Goal: Communication & Community: Participate in discussion

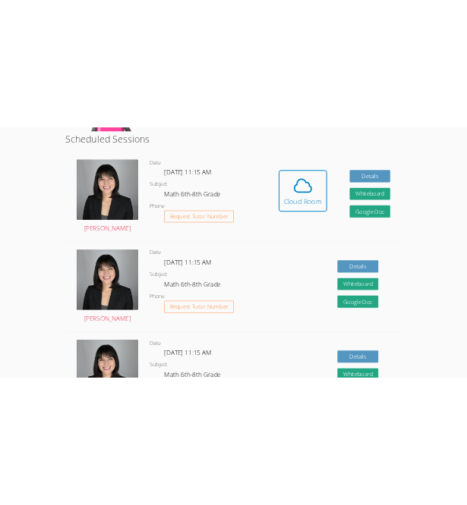
scroll to position [399, 0]
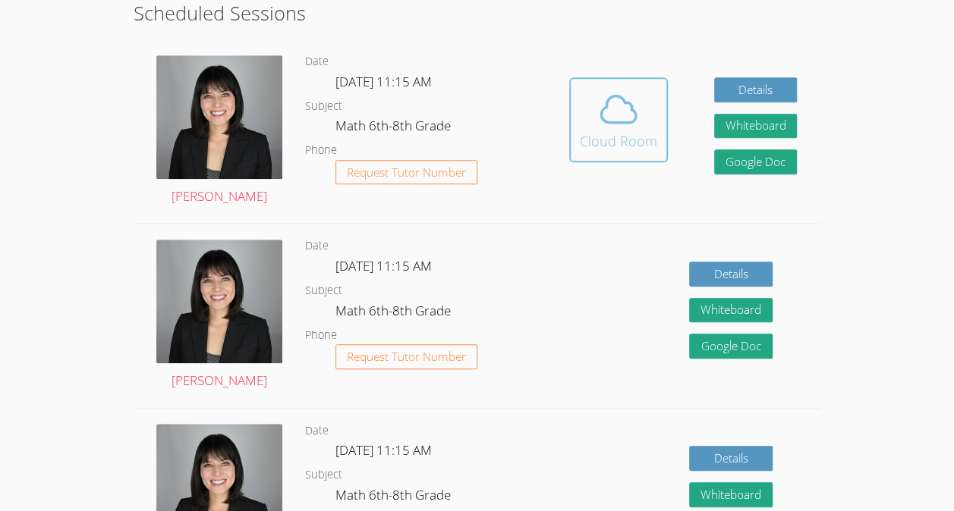
click at [641, 132] on div "Cloud Room" at bounding box center [618, 141] width 77 height 21
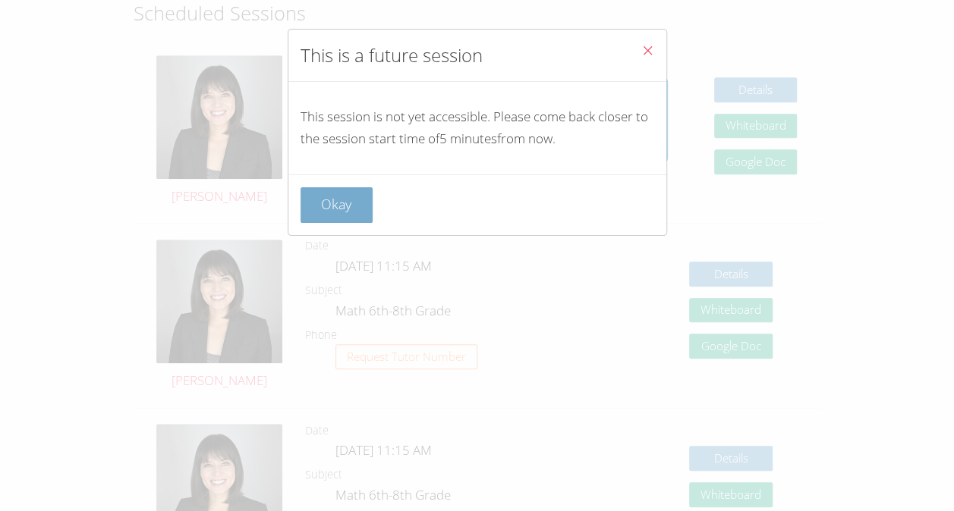
click at [307, 204] on button "Okay" at bounding box center [337, 205] width 73 height 36
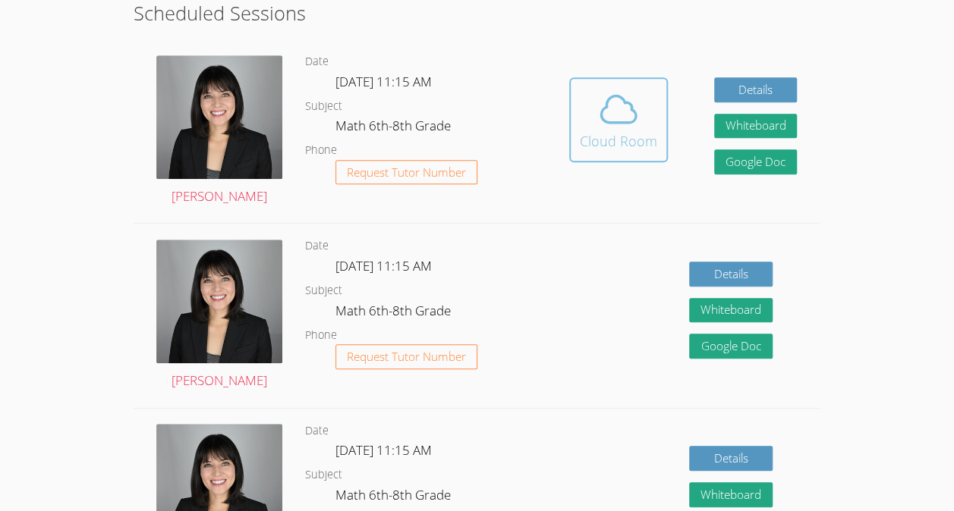
click at [606, 112] on icon at bounding box center [618, 109] width 42 height 42
click at [627, 87] on button "Cloud Room" at bounding box center [618, 119] width 99 height 85
click at [617, 126] on icon at bounding box center [618, 109] width 42 height 42
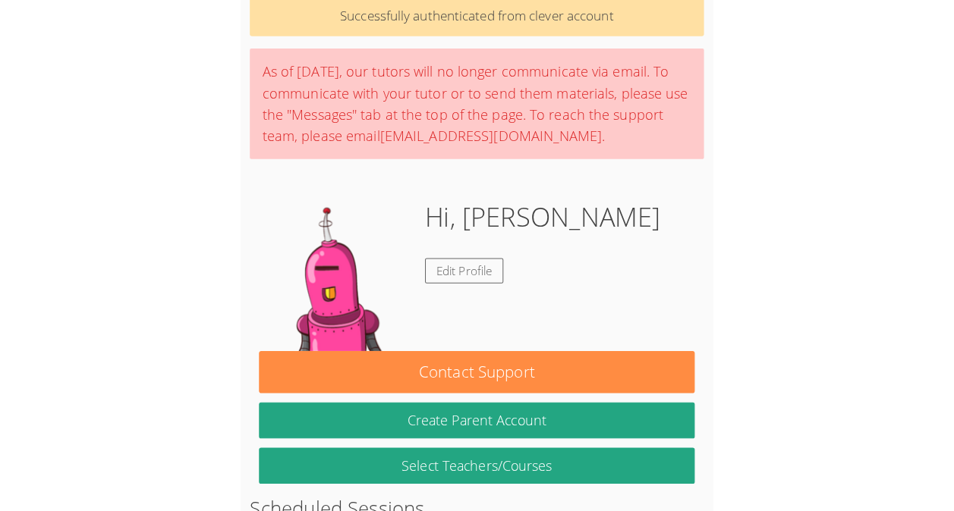
scroll to position [70, 0]
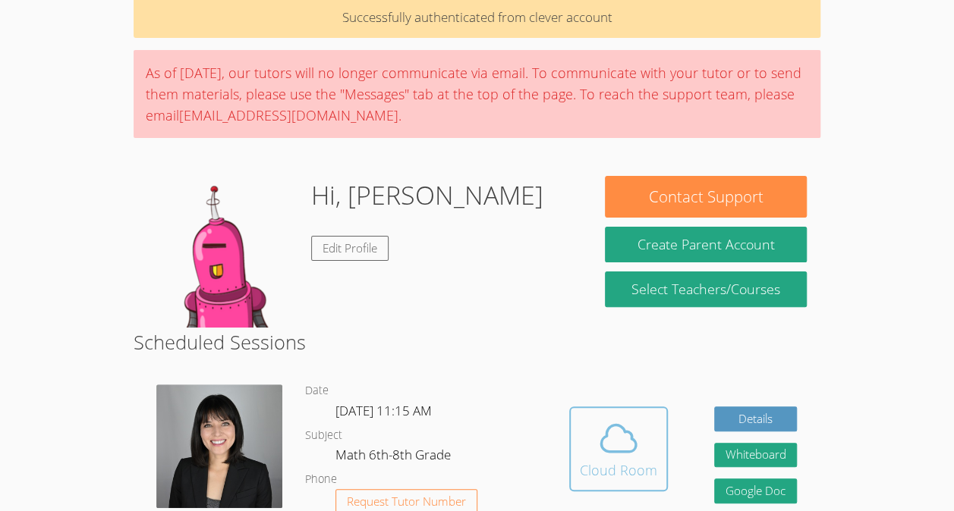
click at [643, 454] on span at bounding box center [618, 438] width 77 height 42
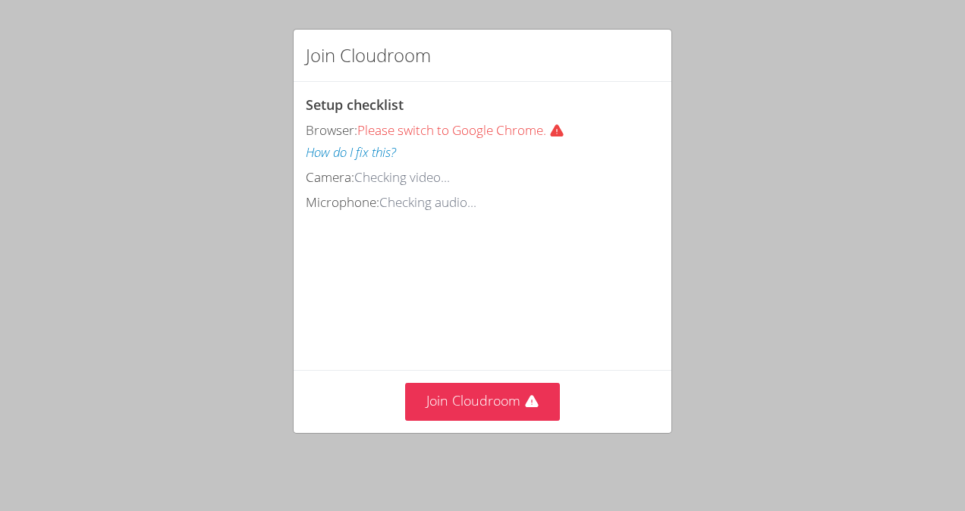
click at [448, 385] on div "Join Cloudroom" at bounding box center [483, 401] width 378 height 62
click at [445, 395] on button "Join Cloudroom" at bounding box center [483, 401] width 156 height 37
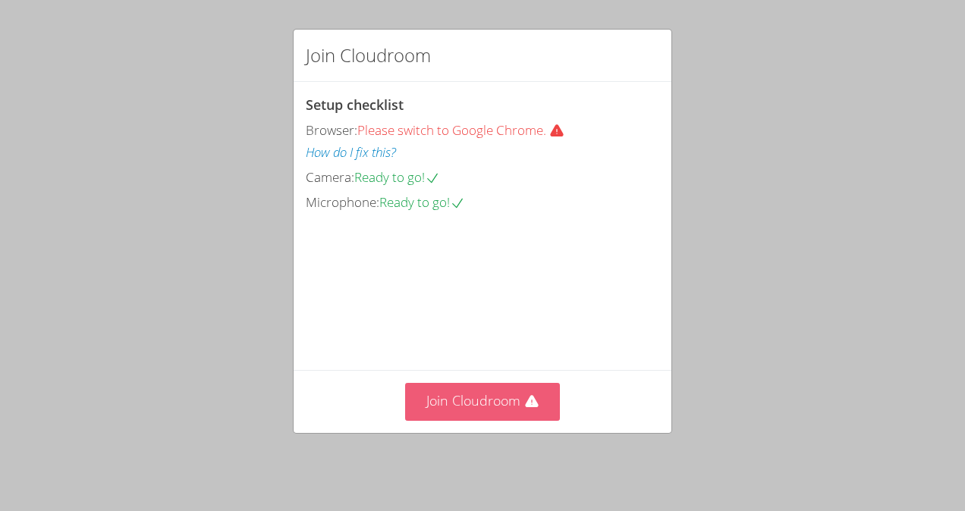
click at [496, 390] on button "Join Cloudroom" at bounding box center [483, 401] width 156 height 37
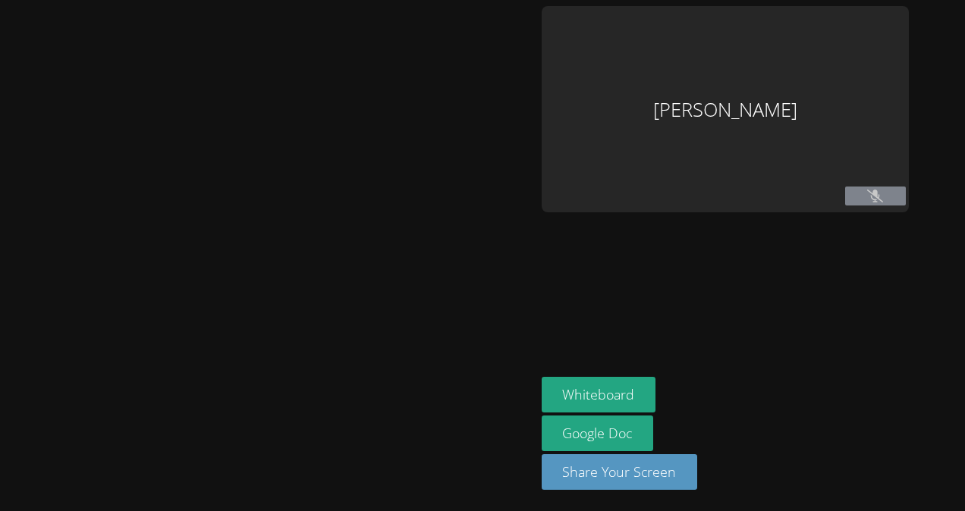
click at [489, 410] on div at bounding box center [268, 255] width 524 height 499
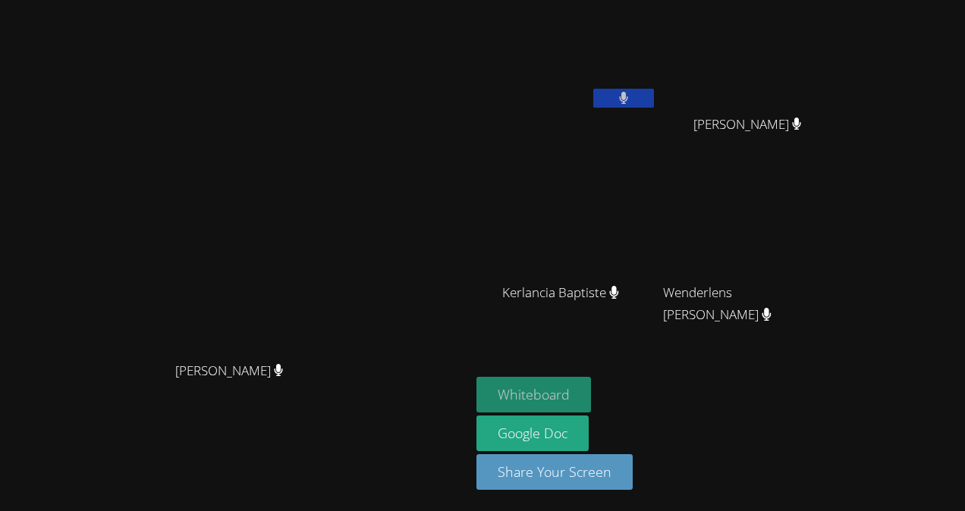
click at [591, 399] on button "Whiteboard" at bounding box center [534, 395] width 115 height 36
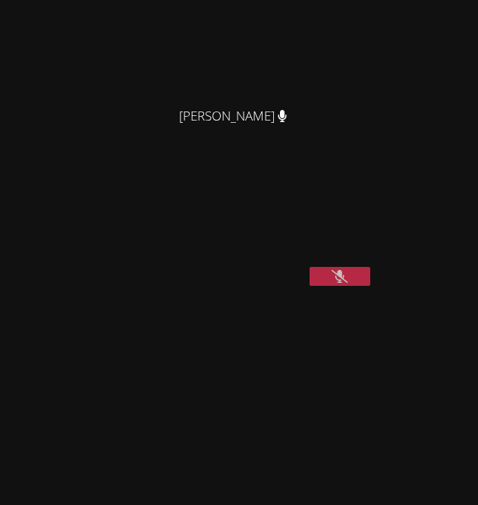
scroll to position [178, 0]
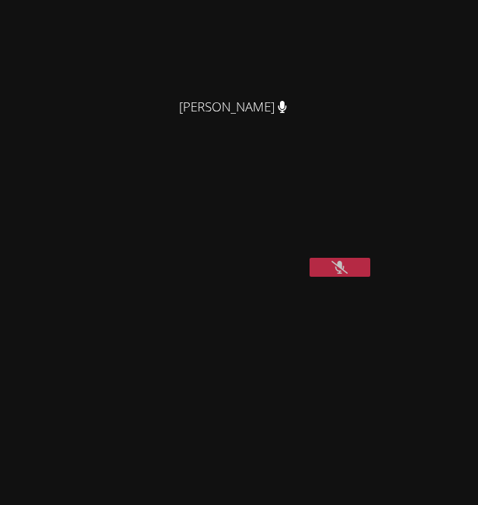
click at [331, 277] on button at bounding box center [340, 267] width 61 height 19
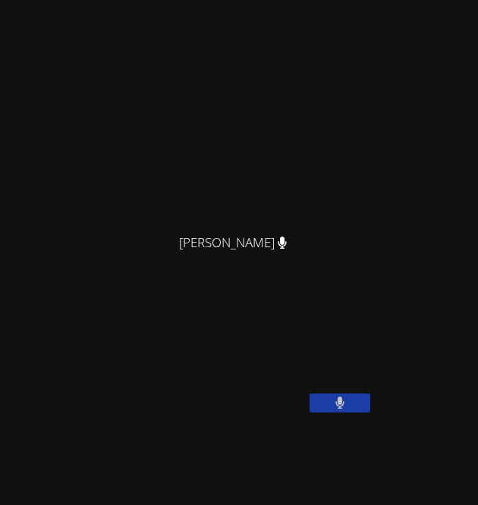
click at [83, 413] on video at bounding box center [120, 356] width 228 height 114
click at [93, 413] on video at bounding box center [120, 356] width 228 height 114
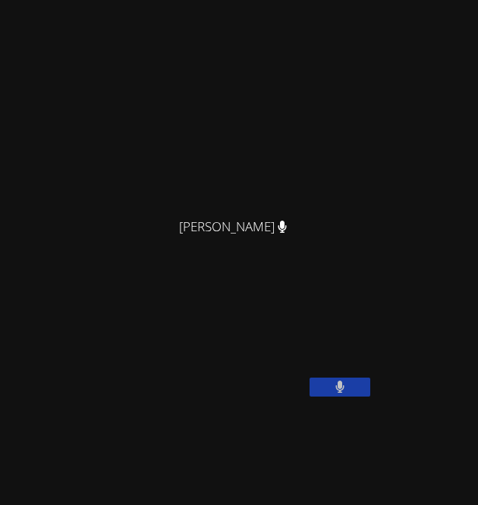
scroll to position [58, 0]
click at [88, 317] on video at bounding box center [120, 340] width 228 height 114
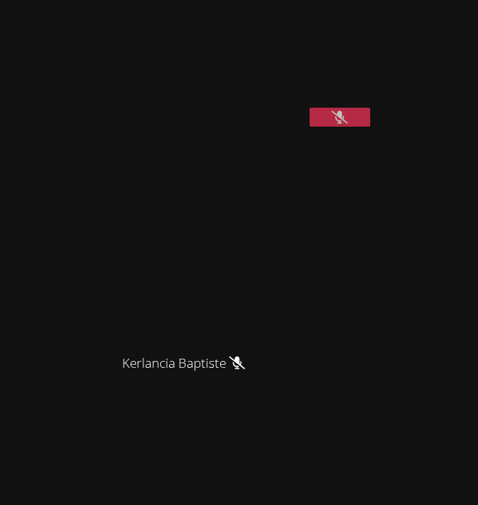
scroll to position [329, 0]
click at [350, 125] on button at bounding box center [340, 115] width 61 height 19
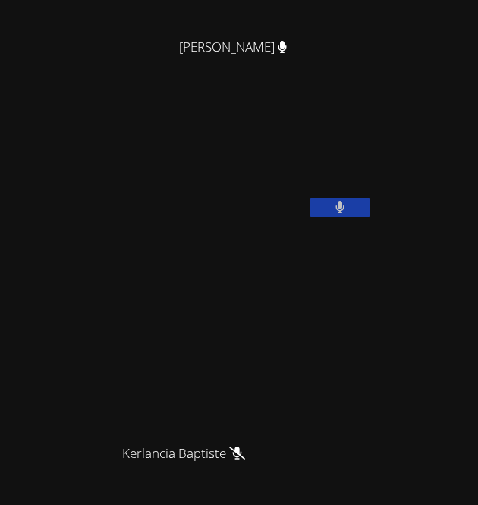
scroll to position [229, 0]
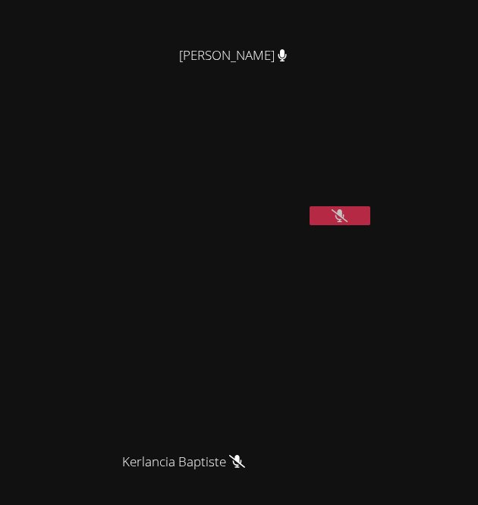
click at [335, 222] on icon at bounding box center [340, 215] width 16 height 13
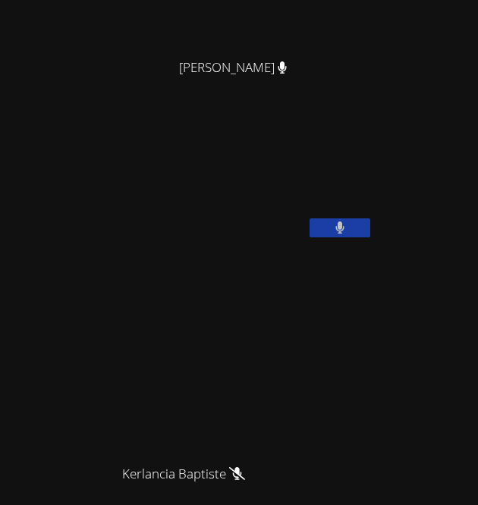
scroll to position [211, 0]
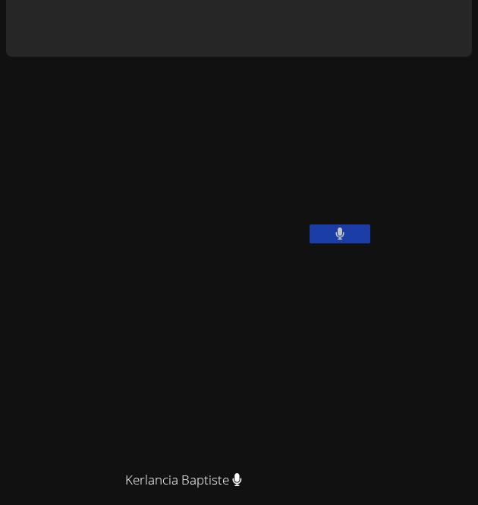
click at [199, 244] on video at bounding box center [120, 187] width 228 height 114
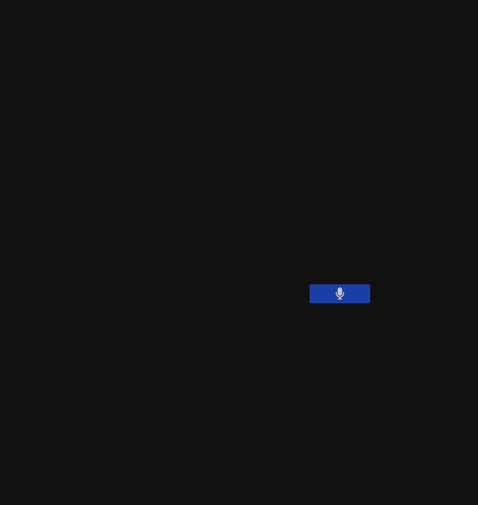
scroll to position [155, 0]
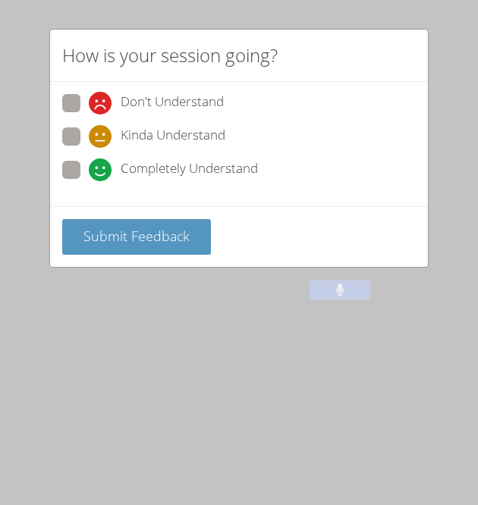
click at [89, 181] on span at bounding box center [89, 181] width 0 height 0
click at [89, 165] on input "Completely Understand" at bounding box center [95, 167] width 13 height 13
radio input "true"
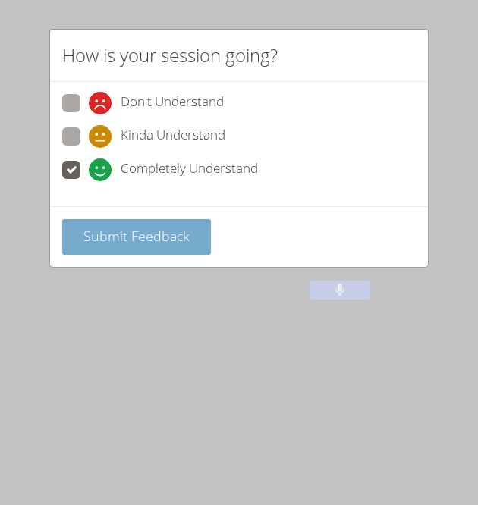
click at [106, 227] on span "Submit Feedback" at bounding box center [136, 236] width 106 height 18
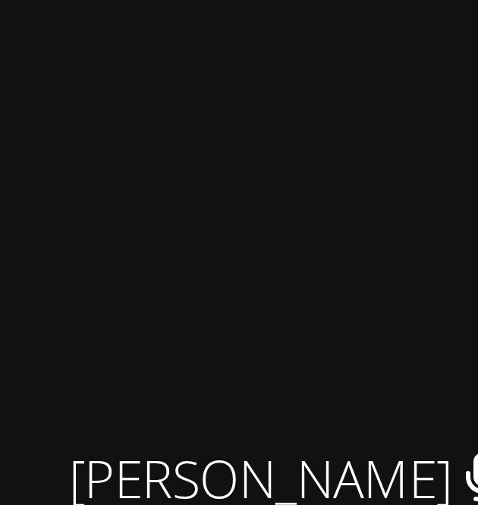
scroll to position [839, 0]
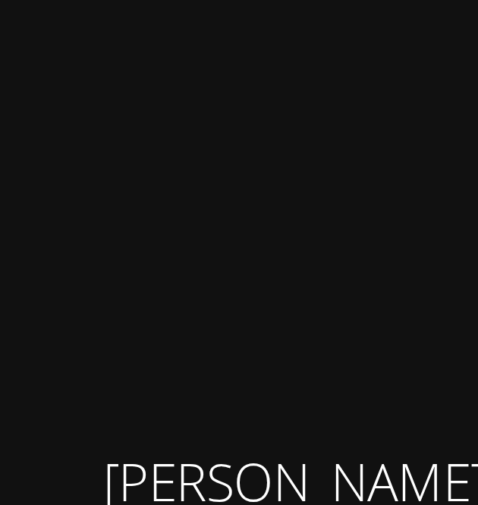
click at [153, 324] on video at bounding box center [190, 249] width 228 height 206
click at [153, 323] on video at bounding box center [190, 249] width 228 height 206
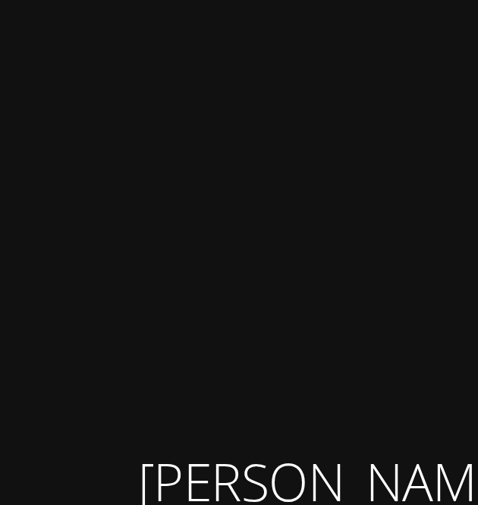
click at [151, 320] on video at bounding box center [190, 249] width 228 height 206
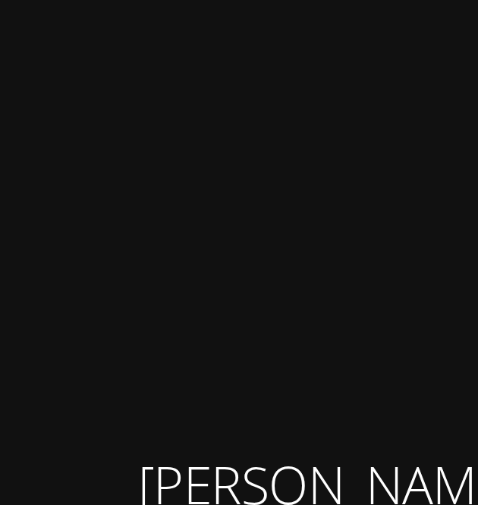
click at [152, 324] on video at bounding box center [190, 250] width 228 height 206
click at [155, 320] on video at bounding box center [190, 250] width 228 height 206
click at [153, 319] on video at bounding box center [190, 250] width 228 height 206
click at [148, 323] on video at bounding box center [190, 250] width 228 height 206
click at [146, 324] on video at bounding box center [190, 250] width 228 height 206
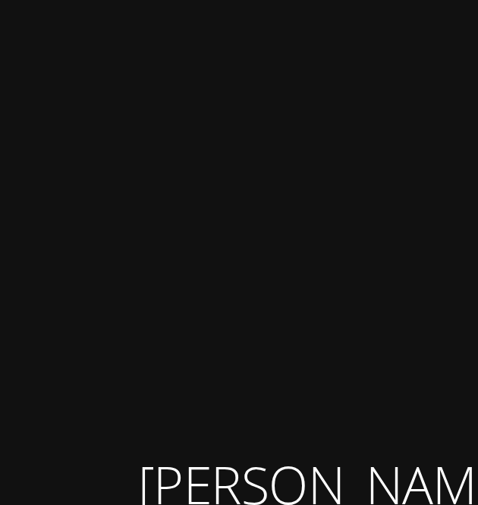
click at [140, 327] on video at bounding box center [190, 250] width 228 height 206
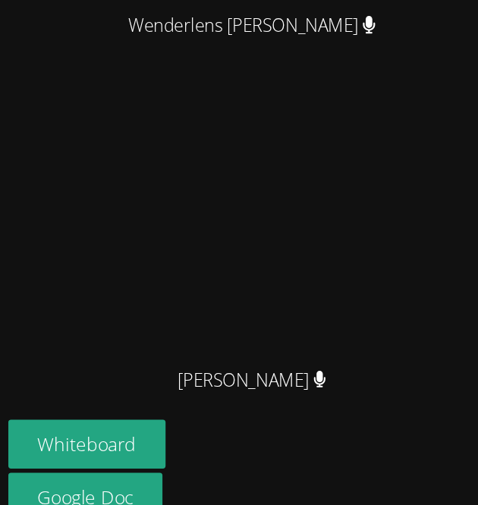
scroll to position [844, 0]
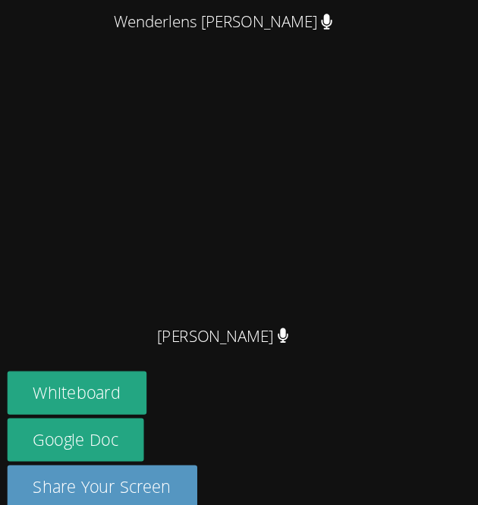
click at [92, 333] on video at bounding box center [190, 244] width 228 height 206
click at [97, 319] on video at bounding box center [190, 244] width 228 height 206
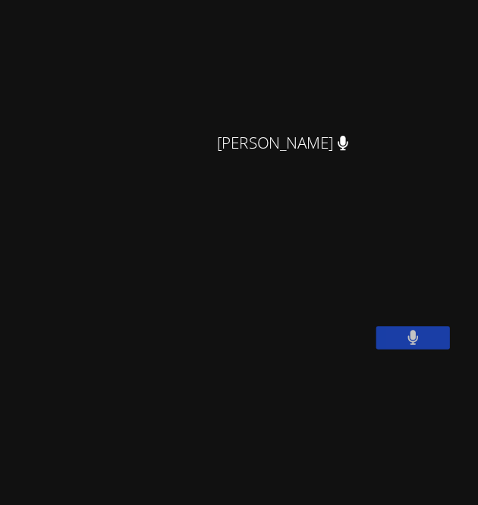
scroll to position [63, 0]
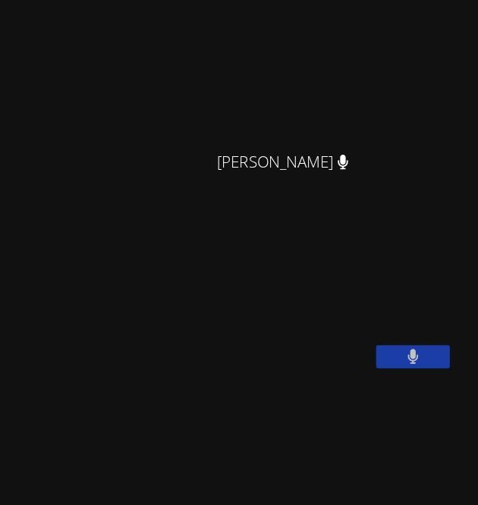
click at [351, 197] on video at bounding box center [239, 74] width 228 height 262
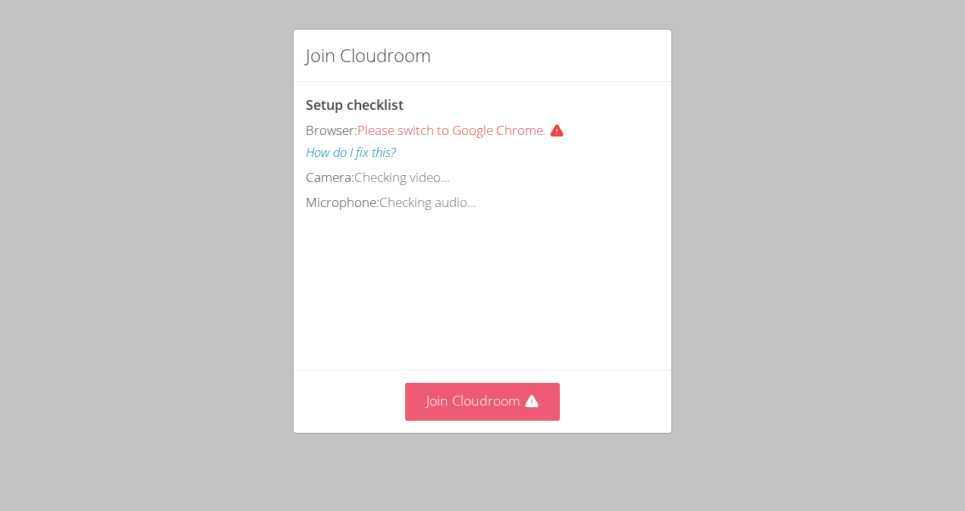
click at [456, 404] on button "Join Cloudroom" at bounding box center [483, 401] width 156 height 37
click at [490, 414] on button "Join Cloudroom" at bounding box center [483, 401] width 156 height 37
